Goal: Task Accomplishment & Management: Use online tool/utility

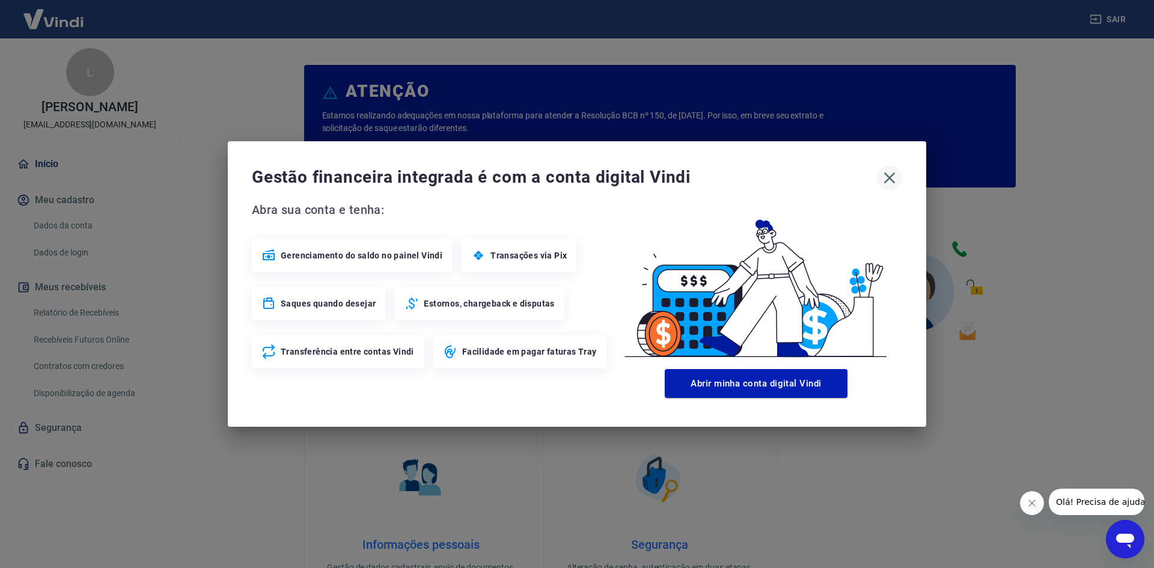
click at [890, 178] on icon "button" at bounding box center [889, 178] width 11 height 11
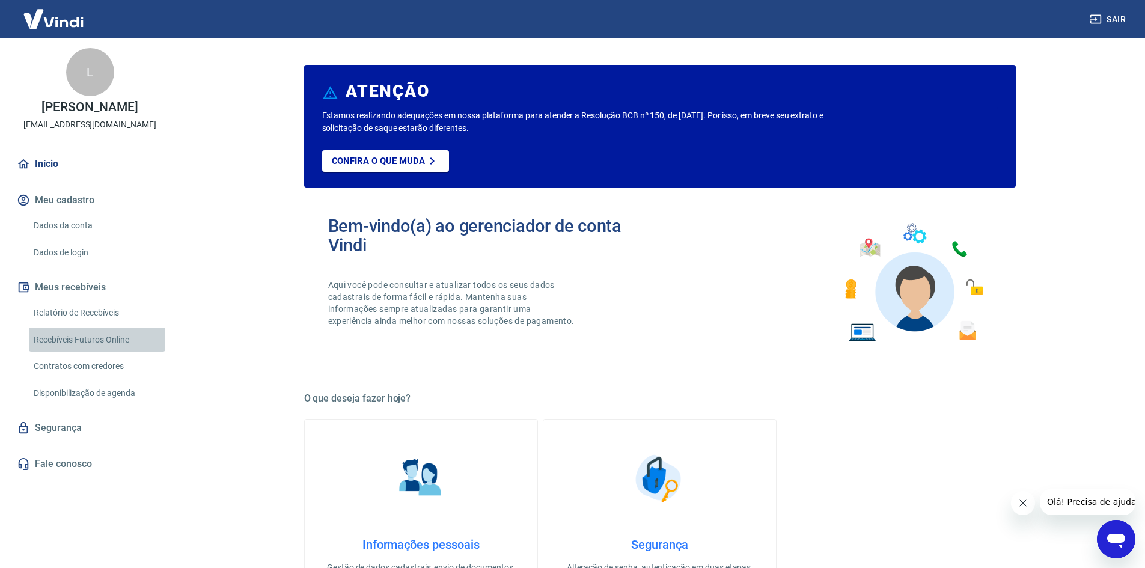
click at [90, 338] on link "Recebíveis Futuros Online" at bounding box center [97, 340] width 136 height 25
